Goal: Use online tool/utility: Utilize a website feature to perform a specific function

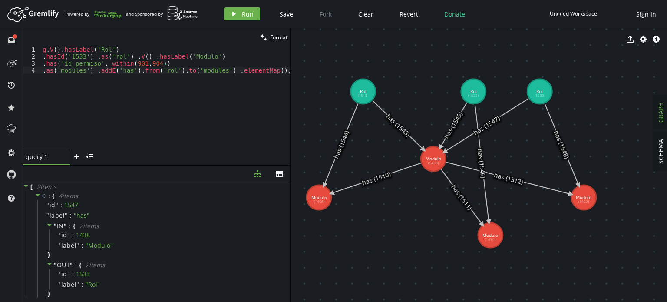
drag, startPoint x: 345, startPoint y: 85, endPoint x: 290, endPoint y: 90, distance: 55.0
click at [290, 90] on div at bounding box center [290, 165] width 0 height 274
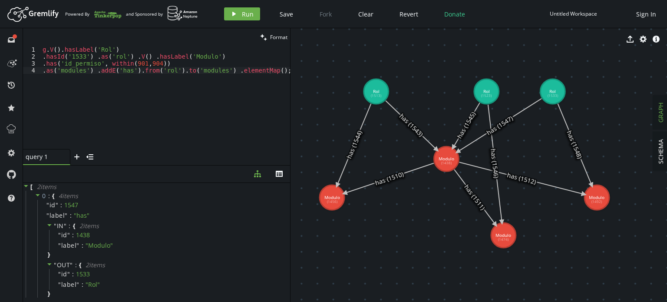
drag, startPoint x: 422, startPoint y: 64, endPoint x: 436, endPoint y: 64, distance: 13.9
drag, startPoint x: 289, startPoint y: 85, endPoint x: 267, endPoint y: 88, distance: 22.0
click at [267, 88] on div "g . V ( ) . hasLabel ( 'Rol' ) . [PERSON_NAME] ( '1533' ) . as ( 'rol' ) . V ( …" at bounding box center [165, 104] width 249 height 117
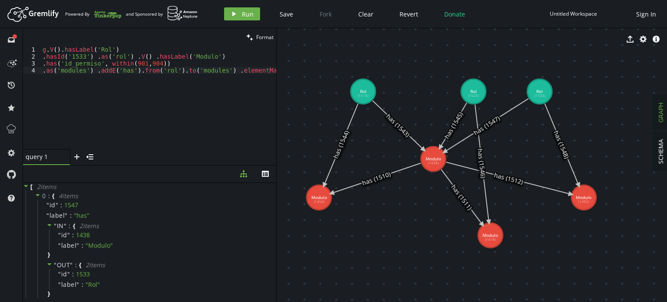
drag, startPoint x: 290, startPoint y: 95, endPoint x: 276, endPoint y: 95, distance: 13.9
click at [276, 95] on div at bounding box center [276, 165] width 0 height 274
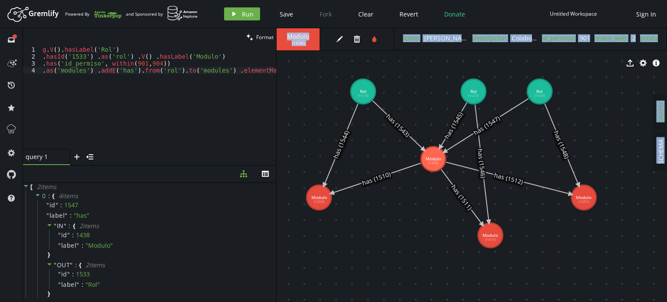
click at [558, 55] on div "export cog info-sign" at bounding box center [472, 63] width 390 height 22
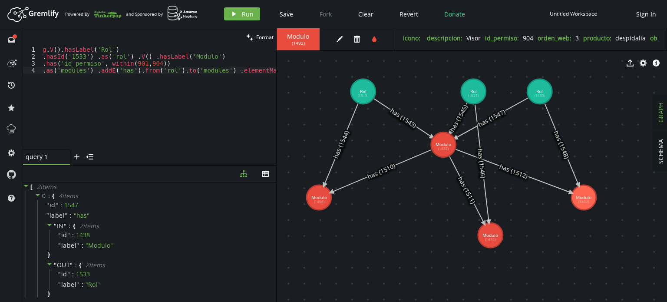
drag, startPoint x: 438, startPoint y: 160, endPoint x: 443, endPoint y: 144, distance: 16.9
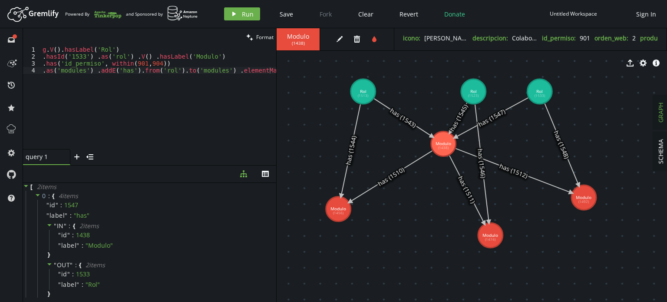
drag, startPoint x: 318, startPoint y: 205, endPoint x: 338, endPoint y: 209, distance: 20.8
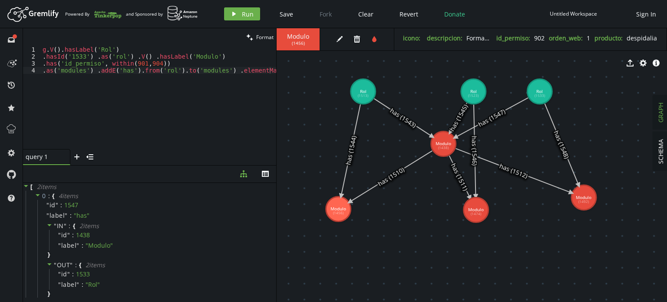
drag, startPoint x: 491, startPoint y: 244, endPoint x: 476, endPoint y: 210, distance: 37.7
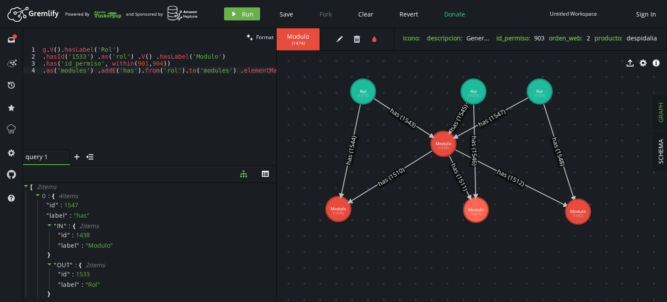
drag, startPoint x: 585, startPoint y: 207, endPoint x: 577, endPoint y: 208, distance: 7.8
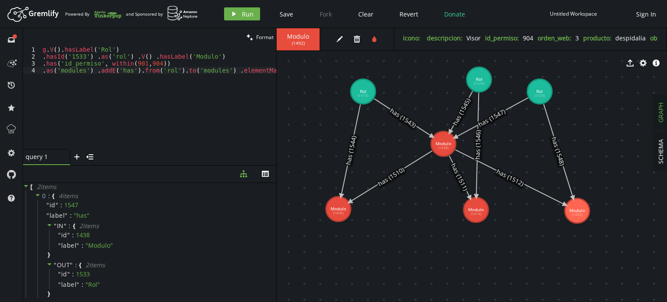
drag, startPoint x: 466, startPoint y: 92, endPoint x: 480, endPoint y: 79, distance: 18.5
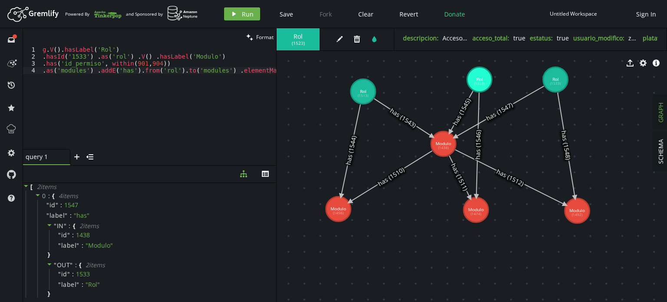
drag, startPoint x: 546, startPoint y: 93, endPoint x: 553, endPoint y: 79, distance: 15.3
drag, startPoint x: 490, startPoint y: 82, endPoint x: 475, endPoint y: 79, distance: 15.0
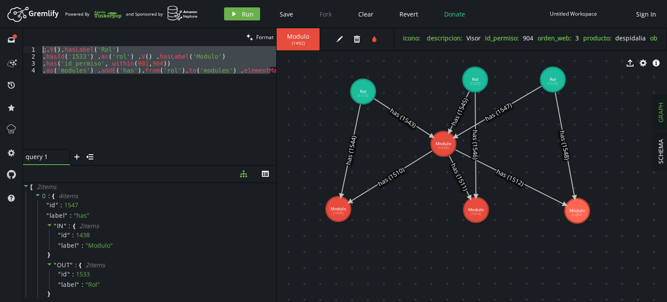
drag, startPoint x: 273, startPoint y: 71, endPoint x: 0, endPoint y: 48, distance: 273.6
click at [0, 48] on div "full-circle inbox history star cog help clean Format .as('modules') .addE('has'…" at bounding box center [333, 165] width 667 height 274
click at [99, 92] on div "g . V ( ) . hasLabel ( 'Rol' ) . [PERSON_NAME] ( '1533' ) . as ( 'rol' ) . V ( …" at bounding box center [158, 97] width 235 height 103
drag, startPoint x: 274, startPoint y: 71, endPoint x: 2, endPoint y: 48, distance: 273.2
click at [2, 48] on div "full-circle inbox history star cog help clean Format .as('modules') .addE('has'…" at bounding box center [333, 165] width 667 height 274
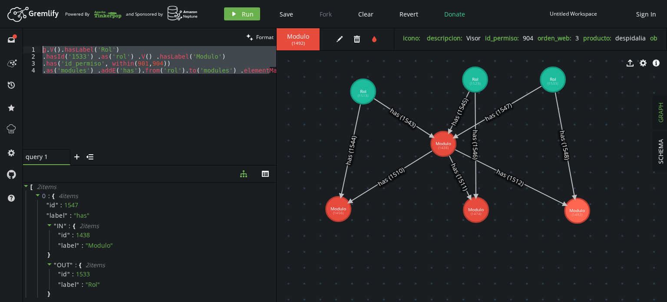
paste textarea ".elementMap();"
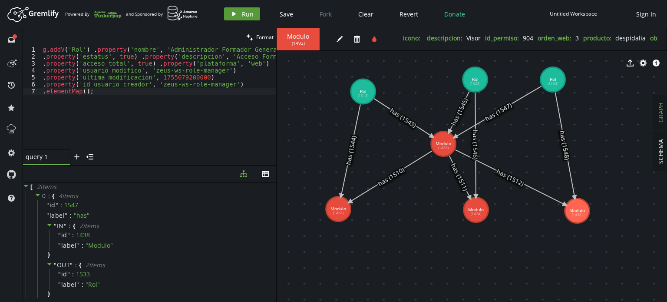
click at [244, 13] on span "Run" at bounding box center [248, 14] width 12 height 8
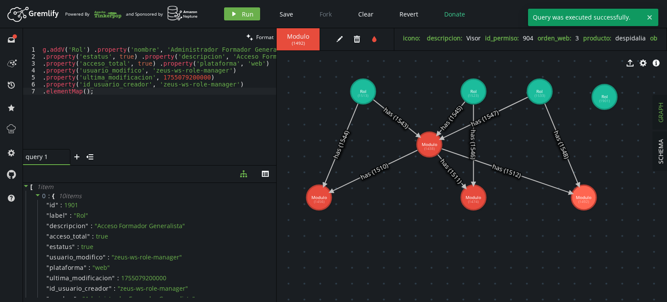
drag, startPoint x: 582, startPoint y: 97, endPoint x: 604, endPoint y: 97, distance: 22.6
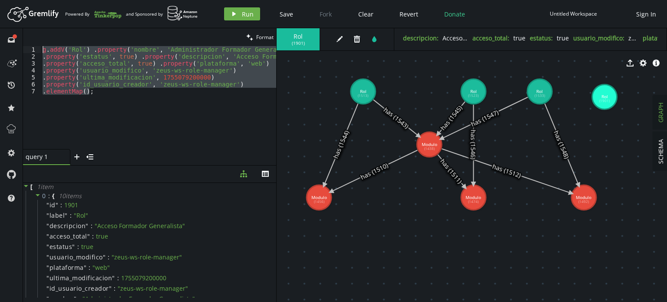
drag, startPoint x: 193, startPoint y: 108, endPoint x: 0, endPoint y: 7, distance: 217.5
click at [0, 7] on div "Artboard Created with Sketch. Powered By and Sponsored by play Run Save Fork Cl…" at bounding box center [333, 151] width 667 height 302
type textarea "g.addV('Rol') .property('nombre', 'Administrador Formador Generalista ') .prope…"
paste textarea
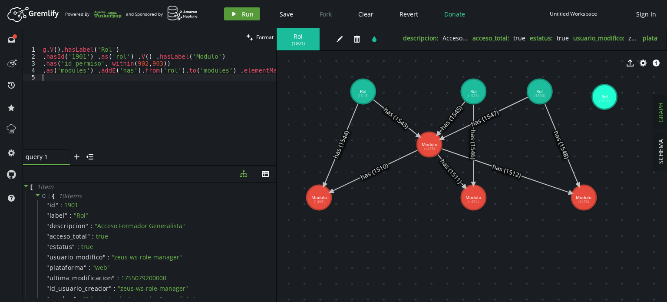
click at [232, 13] on icon "button" at bounding box center [233, 14] width 3 height 4
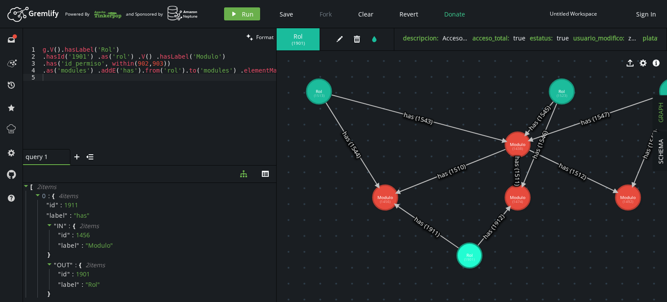
drag, startPoint x: 410, startPoint y: 149, endPoint x: 469, endPoint y: 255, distance: 121.9
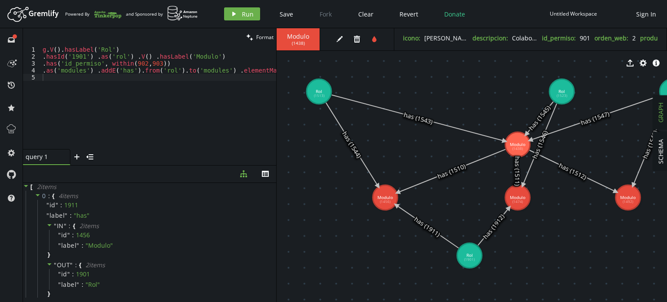
click at [129, 62] on div "g . V ( ) . hasLabel ( 'Rol' ) . hasId ( '1901' ) . as ( 'rol' ) . V ( ) . hasL…" at bounding box center [158, 104] width 235 height 117
type textarea ".has('id_permiso', within(901,902,903))"
click at [242, 11] on span "Run" at bounding box center [248, 14] width 12 height 8
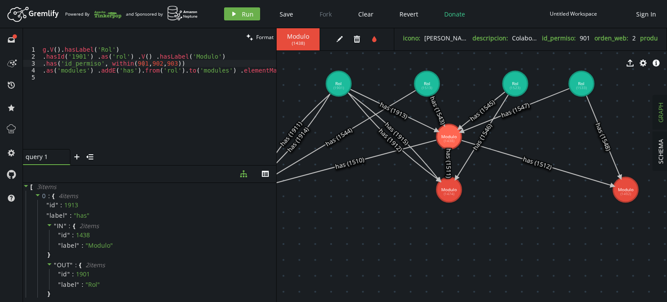
drag, startPoint x: 587, startPoint y: 246, endPoint x: 520, endPoint y: 237, distance: 68.0
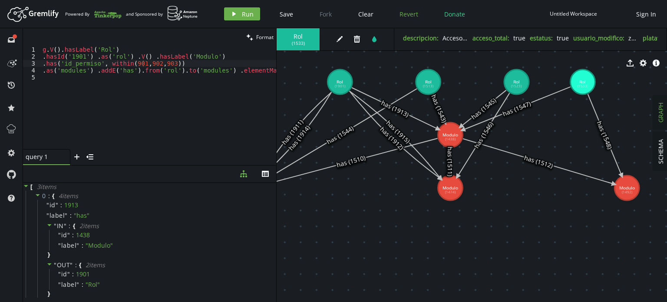
click at [407, 13] on span "Revert" at bounding box center [408, 14] width 19 height 8
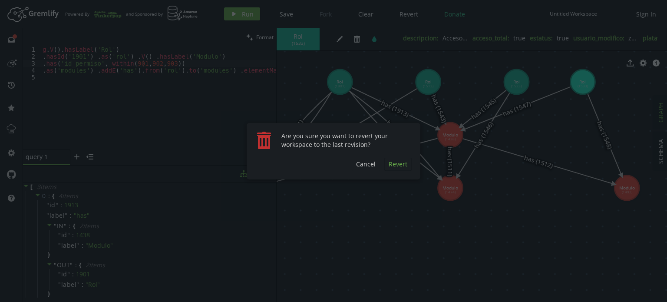
click at [396, 167] on span "Revert" at bounding box center [398, 164] width 19 height 8
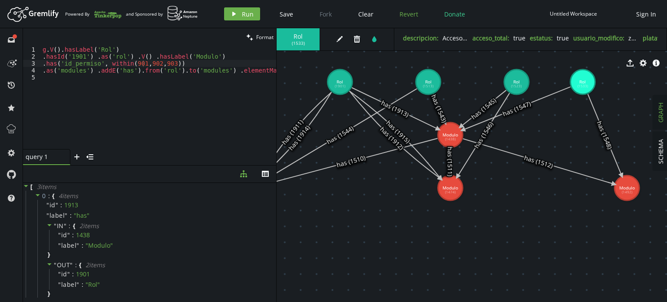
click at [403, 17] on span "Revert" at bounding box center [408, 14] width 19 height 8
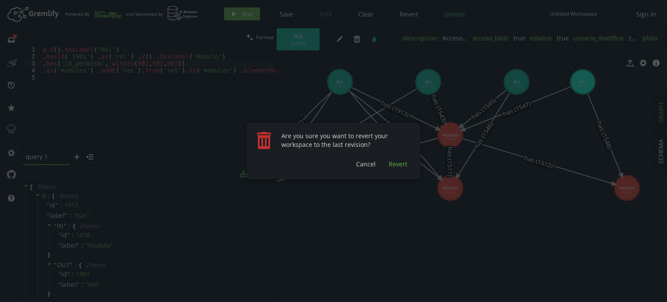
click at [400, 166] on span "Revert" at bounding box center [398, 164] width 19 height 8
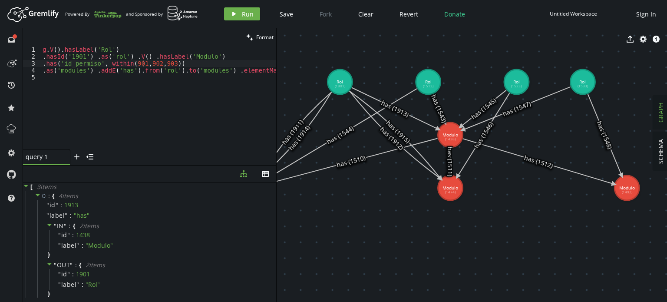
click at [323, 104] on icon at bounding box center [295, 135] width 71 height 86
click at [354, 40] on icon "trash" at bounding box center [356, 39] width 7 height 7
click at [384, 133] on icon at bounding box center [395, 135] width 91 height 88
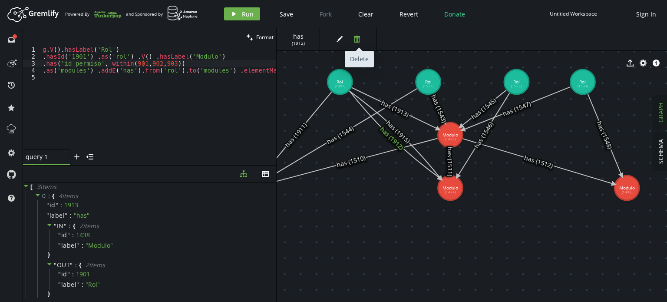
click at [357, 45] on button "trash" at bounding box center [356, 39] width 13 height 13
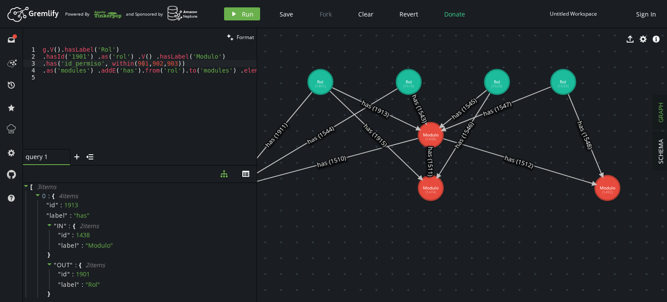
drag, startPoint x: 276, startPoint y: 188, endPoint x: 255, endPoint y: 191, distance: 20.5
click at [257, 191] on div at bounding box center [257, 165] width 0 height 274
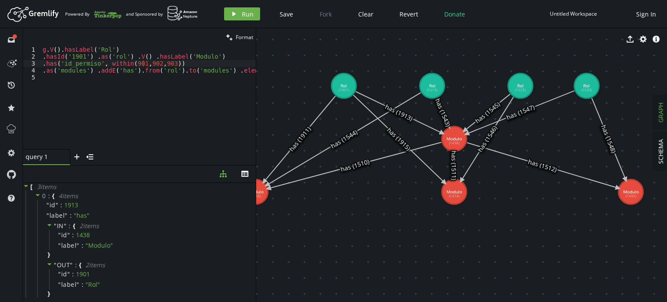
drag, startPoint x: 365, startPoint y: 214, endPoint x: 389, endPoint y: 218, distance: 24.6
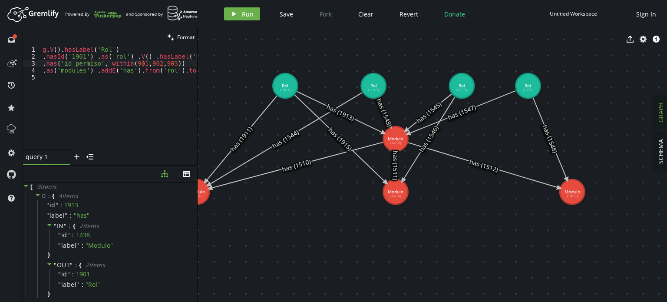
drag, startPoint x: 255, startPoint y: 161, endPoint x: 197, endPoint y: 162, distance: 58.6
click at [197, 162] on div at bounding box center [197, 165] width 0 height 274
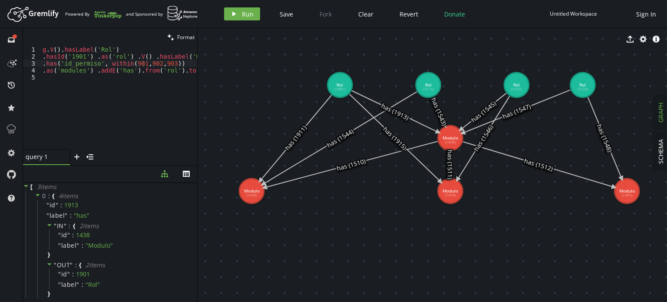
drag, startPoint x: 287, startPoint y: 228, endPoint x: 342, endPoint y: 227, distance: 54.7
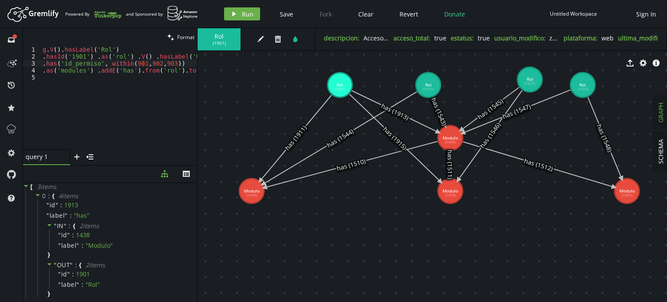
drag, startPoint x: 523, startPoint y: 78, endPoint x: 530, endPoint y: 79, distance: 7.2
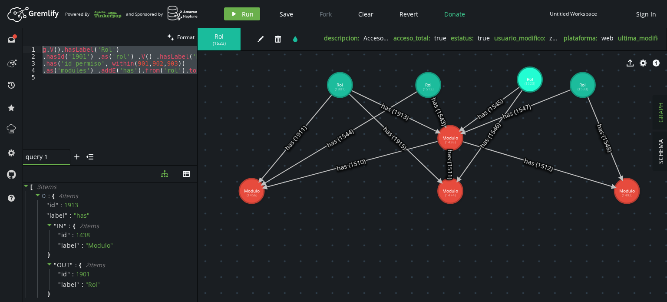
drag, startPoint x: 147, startPoint y: 90, endPoint x: 24, endPoint y: 48, distance: 129.8
click at [24, 48] on div "1 2 3 4 5 g . V ( ) . hasLabel ( 'Rol' ) . hasId ( '1901' ) . as ( 'rol' ) . V …" at bounding box center [110, 97] width 174 height 103
type textarea "g.V().hasLabel('Rol') .hasId('1901') .as('rol') .V() .hasLabel('Modulo')"
